Goal: Task Accomplishment & Management: Complete application form

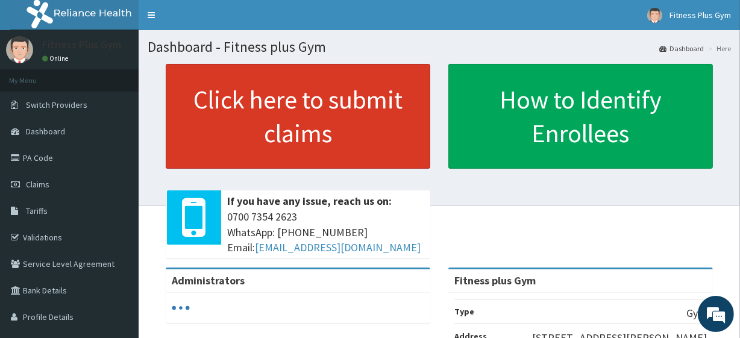
click at [268, 127] on link "Click here to submit claims" at bounding box center [298, 116] width 264 height 105
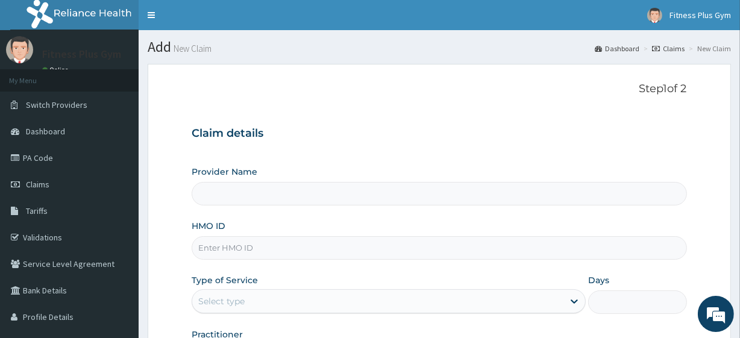
type input "Fitness plus Gym"
type input "1"
click at [240, 252] on input "HMO ID" at bounding box center [439, 247] width 495 height 23
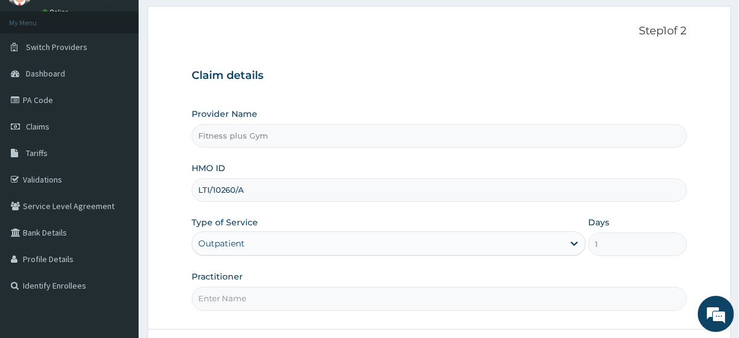
scroll to position [156, 0]
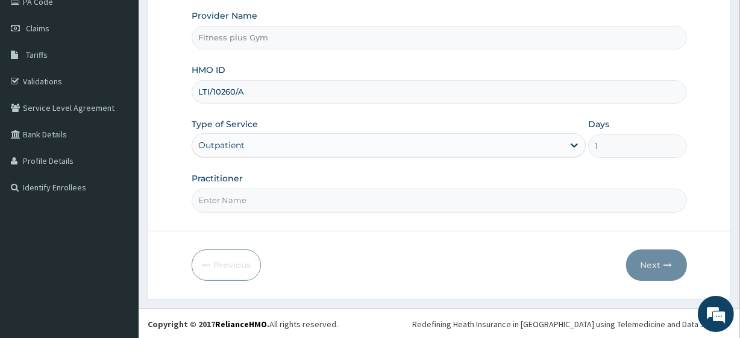
type input "LTI/10260/A"
click at [240, 201] on input "Practitioner" at bounding box center [439, 200] width 495 height 23
type input "Fitnessplus"
click at [680, 271] on button "Next" at bounding box center [656, 264] width 61 height 31
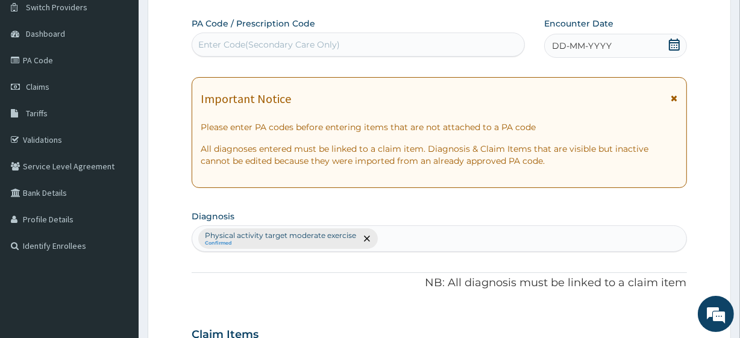
scroll to position [0, 0]
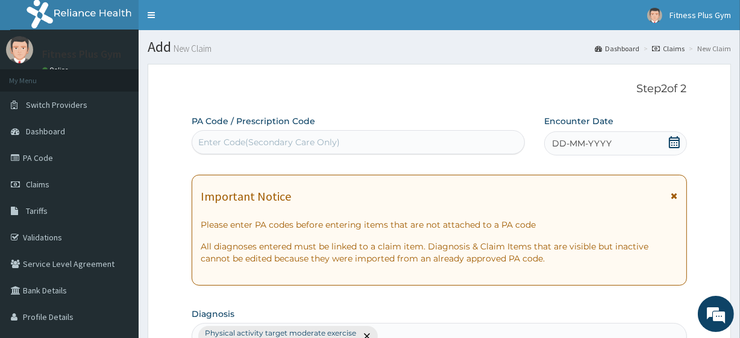
click at [214, 137] on div "Enter Code(Secondary Care Only)" at bounding box center [269, 142] width 142 height 12
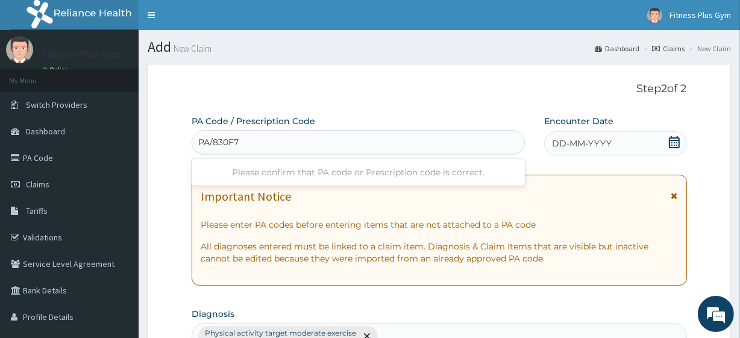
type input "PA/830F75"
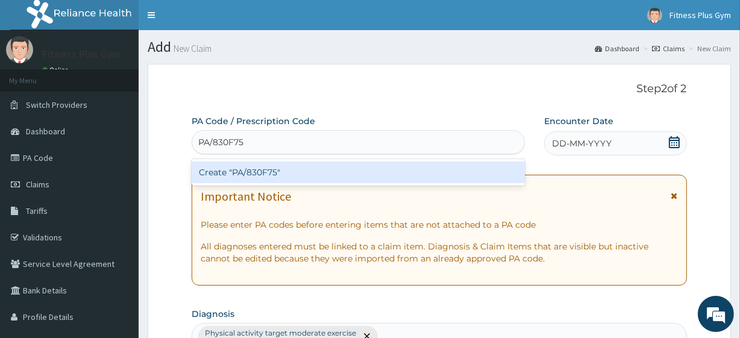
click at [208, 165] on div "Create "PA/830F75"" at bounding box center [358, 172] width 333 height 22
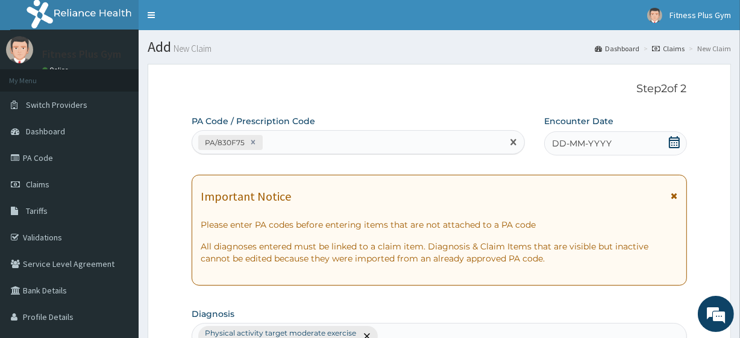
click at [609, 144] on div "DD-MM-YYYY" at bounding box center [615, 143] width 143 height 24
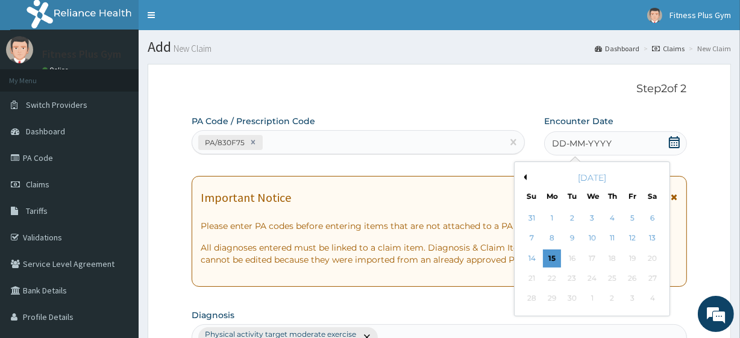
click at [555, 257] on div "15" at bounding box center [552, 258] width 18 height 18
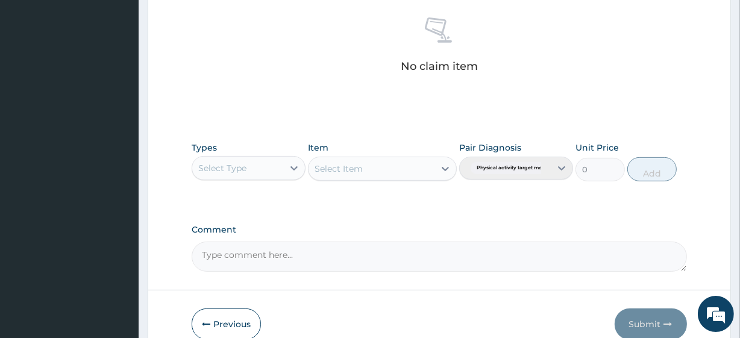
scroll to position [493, 0]
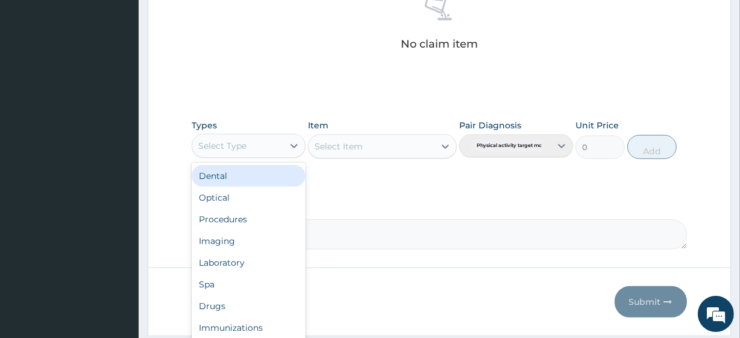
drag, startPoint x: 269, startPoint y: 140, endPoint x: 277, endPoint y: 264, distance: 124.4
click at [264, 157] on div "Types option Dental focused, 1 of 10. 10 results available. Use Up and Down to …" at bounding box center [249, 139] width 114 height 40
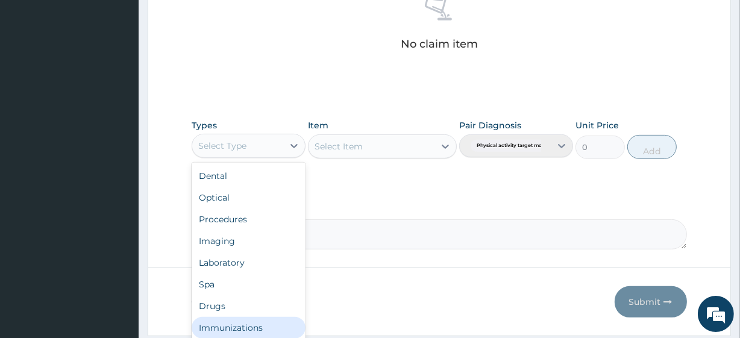
scroll to position [41, 0]
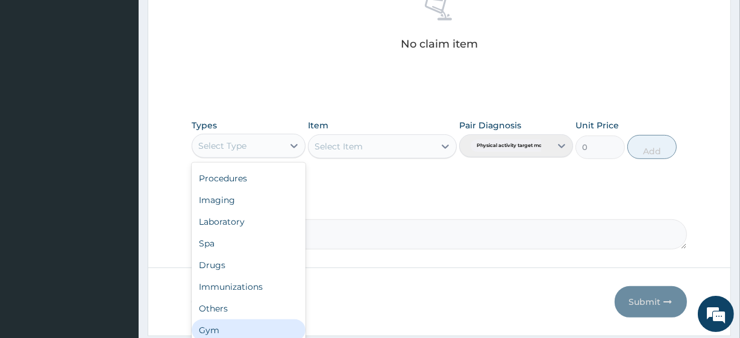
click at [244, 321] on div "Gym" at bounding box center [249, 330] width 114 height 22
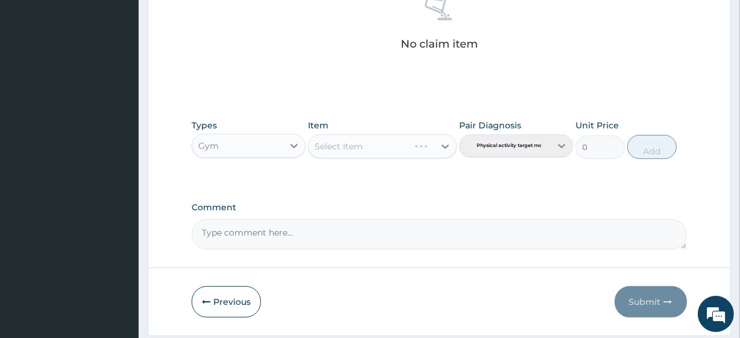
click at [386, 142] on div "Select Item" at bounding box center [382, 146] width 148 height 24
click at [385, 154] on div "Select Item" at bounding box center [358, 146] width 100 height 19
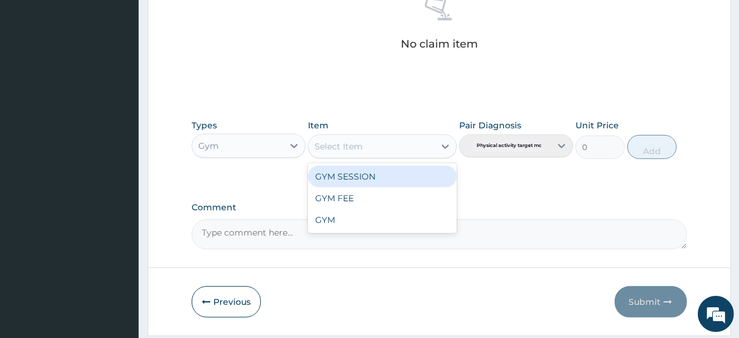
click at [374, 171] on div "GYM SESSION" at bounding box center [382, 177] width 148 height 22
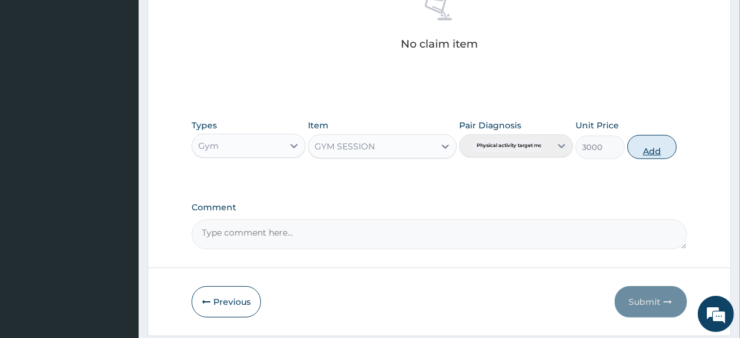
click at [666, 140] on button "Add" at bounding box center [651, 147] width 49 height 24
type input "0"
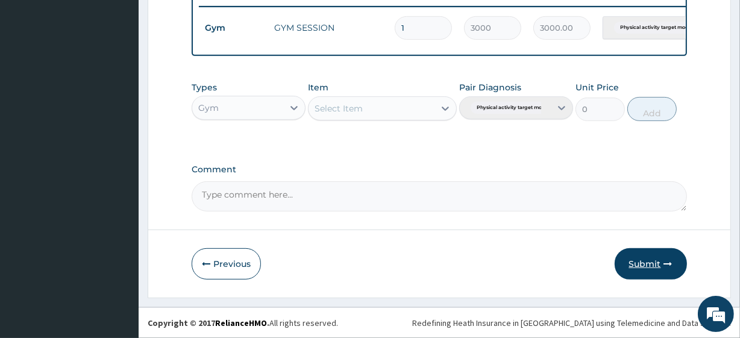
click at [650, 274] on button "Submit" at bounding box center [651, 263] width 72 height 31
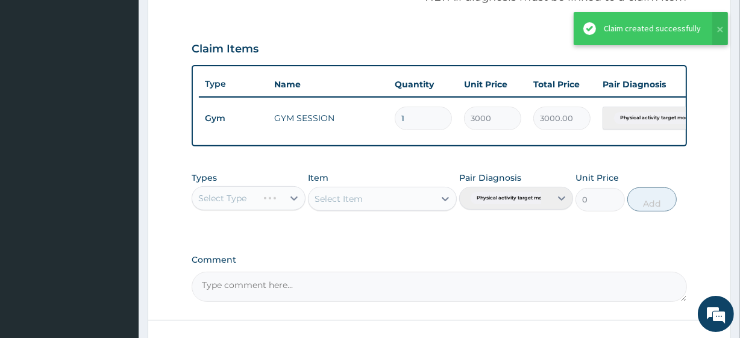
scroll to position [371, 0]
